Goal: Information Seeking & Learning: Understand process/instructions

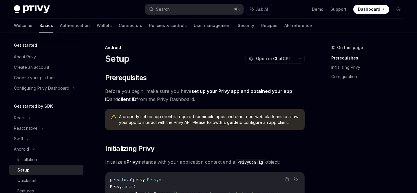
click at [382, 6] on span at bounding box center [371, 9] width 36 height 9
